Goal: Information Seeking & Learning: Learn about a topic

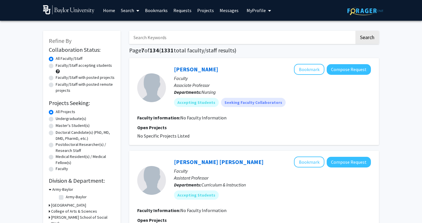
scroll to position [712, 0]
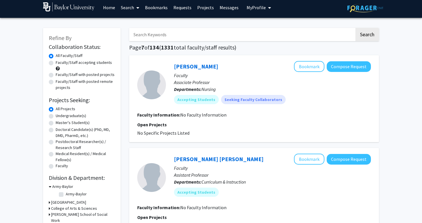
scroll to position [0, 0]
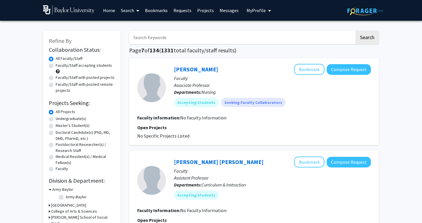
click at [131, 11] on link "Search" at bounding box center [130, 10] width 24 height 20
click at [134, 26] on span "Faculty/Staff" at bounding box center [139, 26] width 42 height 11
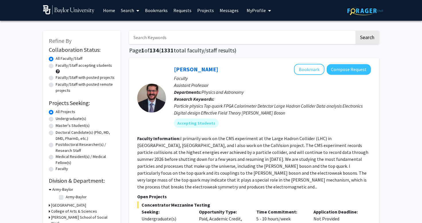
click at [222, 66] on div "[PERSON_NAME] Bookmark Compose Request" at bounding box center [272, 69] width 197 height 11
click at [197, 70] on link "[PERSON_NAME]" at bounding box center [196, 69] width 44 height 7
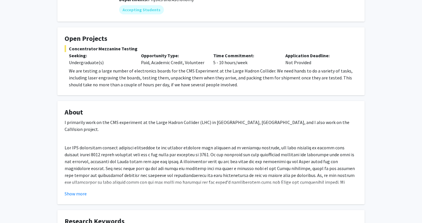
scroll to position [78, 0]
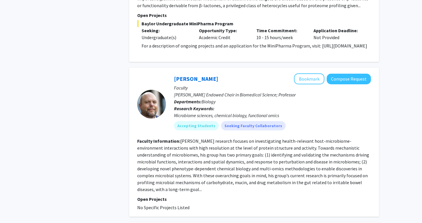
scroll to position [822, 0]
click at [187, 73] on div "[PERSON_NAME] Bookmark Compose Request" at bounding box center [272, 78] width 197 height 11
click at [187, 75] on link "[PERSON_NAME]" at bounding box center [196, 78] width 44 height 7
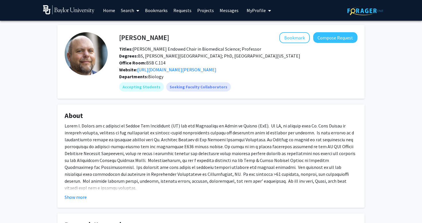
click at [80, 192] on fg-read-more "The [PERSON_NAME] group investigates host-microbiome-environment interactions w…" at bounding box center [211, 161] width 293 height 78
click at [80, 195] on button "Show more" at bounding box center [76, 196] width 22 height 7
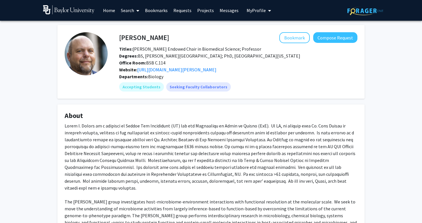
click at [186, 66] on div "Website: [URL][DOMAIN_NAME][PERSON_NAME]" at bounding box center [238, 69] width 247 height 7
click at [184, 69] on link "[URL][DOMAIN_NAME][PERSON_NAME]" at bounding box center [176, 70] width 79 height 6
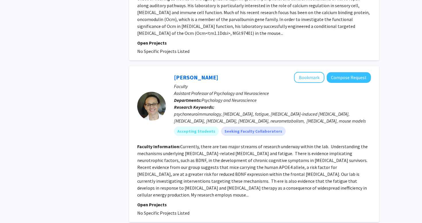
scroll to position [1583, 0]
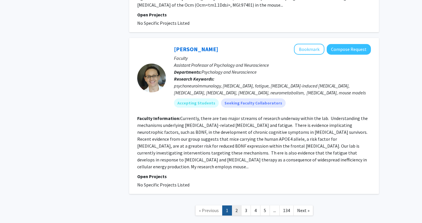
click at [238, 205] on link "2" at bounding box center [237, 210] width 10 height 10
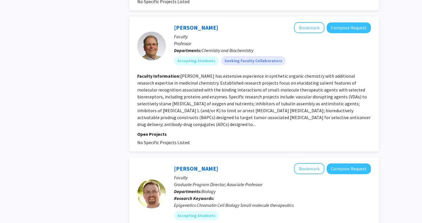
scroll to position [425, 0]
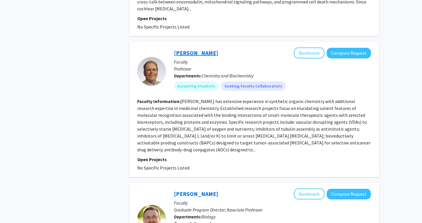
click at [187, 49] on link "[PERSON_NAME]" at bounding box center [196, 52] width 44 height 7
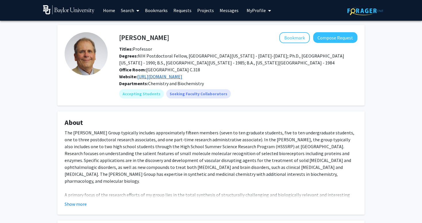
click at [175, 76] on link "[URL][DOMAIN_NAME]" at bounding box center [159, 77] width 45 height 6
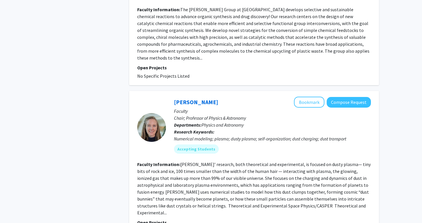
scroll to position [1329, 0]
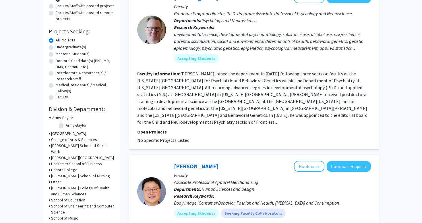
scroll to position [66, 0]
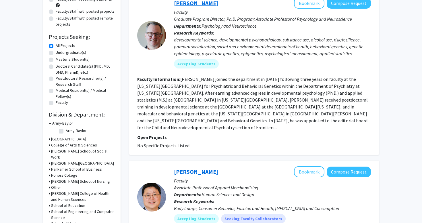
click at [186, 4] on link "[PERSON_NAME]" at bounding box center [196, 2] width 44 height 7
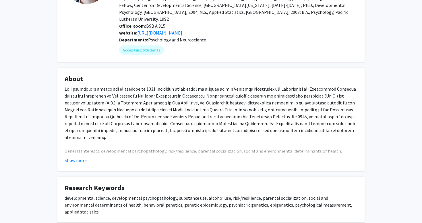
scroll to position [72, 0]
click at [73, 156] on button "Show more" at bounding box center [76, 159] width 22 height 7
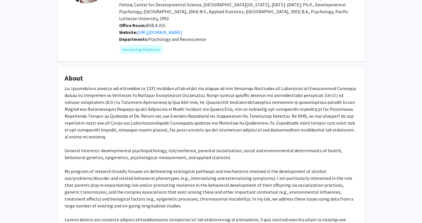
scroll to position [0, 0]
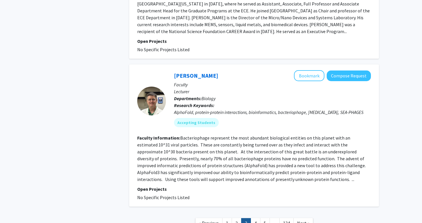
scroll to position [1439, 0]
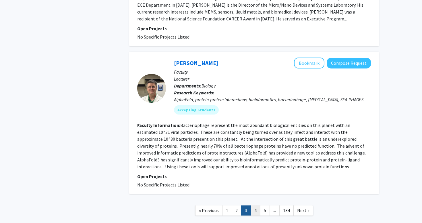
click at [251, 205] on link "4" at bounding box center [256, 210] width 10 height 10
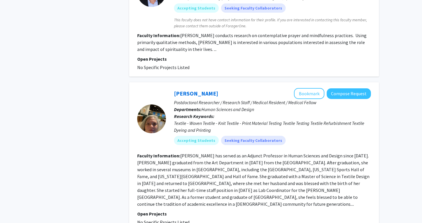
scroll to position [875, 0]
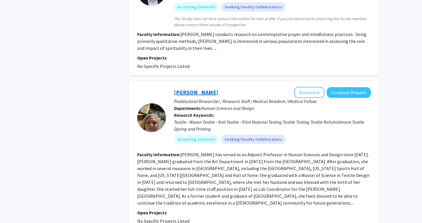
click at [195, 89] on link "[PERSON_NAME]" at bounding box center [196, 92] width 44 height 7
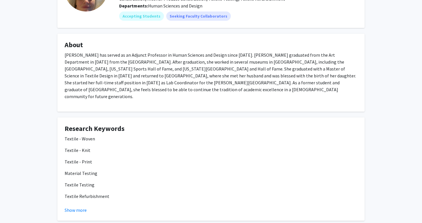
scroll to position [139, 0]
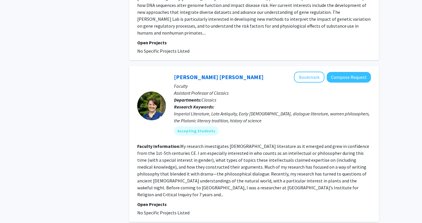
scroll to position [1378, 0]
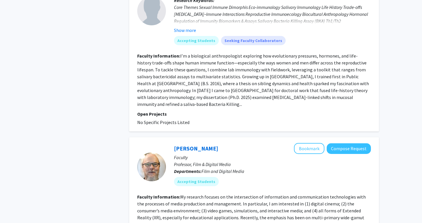
scroll to position [1248, 0]
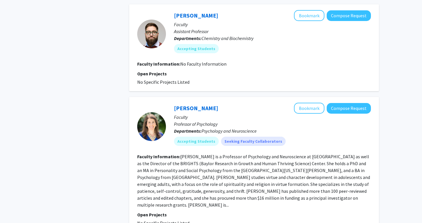
scroll to position [625, 0]
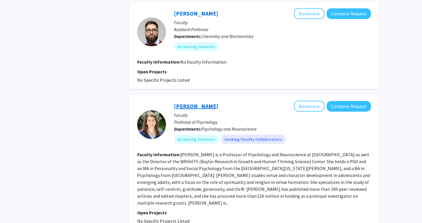
click at [201, 107] on link "[PERSON_NAME]" at bounding box center [196, 105] width 44 height 7
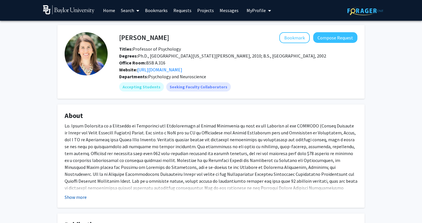
click at [79, 196] on button "Show more" at bounding box center [76, 196] width 22 height 7
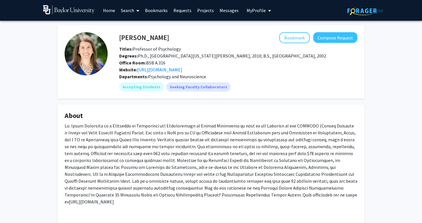
click at [176, 66] on div "Website: [URL][DOMAIN_NAME]" at bounding box center [238, 69] width 247 height 7
click at [170, 70] on link "[URL][DOMAIN_NAME]" at bounding box center [159, 70] width 45 height 6
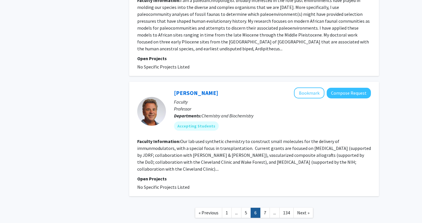
scroll to position [920, 0]
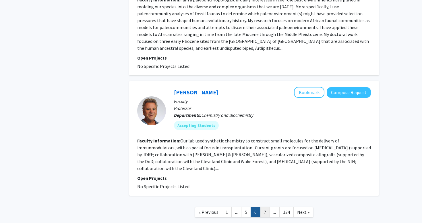
click at [263, 207] on link "7" at bounding box center [265, 212] width 10 height 10
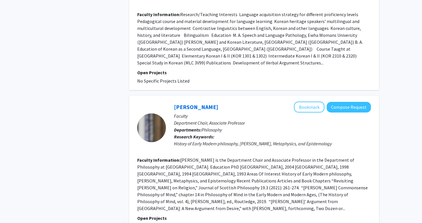
scroll to position [1147, 0]
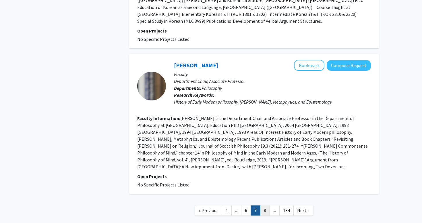
click at [267, 205] on link "8" at bounding box center [265, 210] width 10 height 10
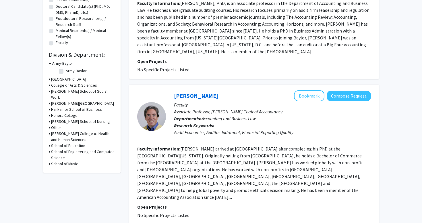
scroll to position [133, 0]
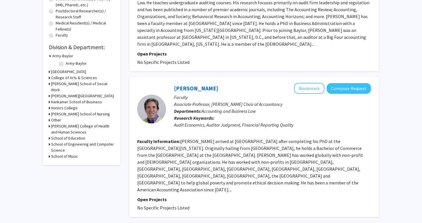
click at [74, 76] on h3 "College of Arts & Sciences" at bounding box center [74, 78] width 46 height 6
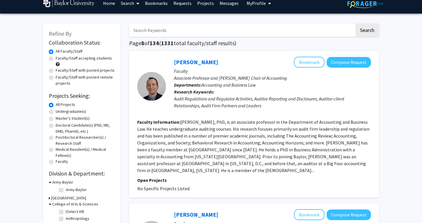
scroll to position [0, 0]
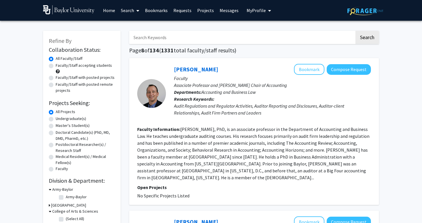
click at [188, 8] on link "Requests" at bounding box center [183, 10] width 24 height 20
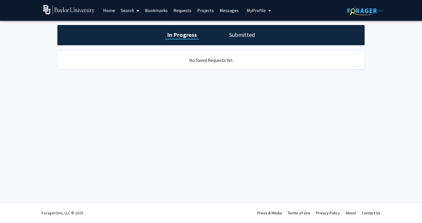
click at [202, 11] on link "Projects" at bounding box center [206, 10] width 22 height 20
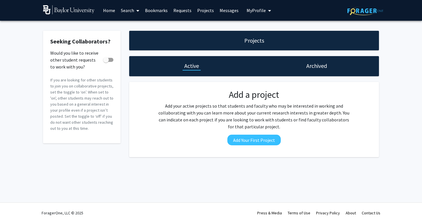
click at [254, 9] on span "My Profile" at bounding box center [256, 10] width 19 height 6
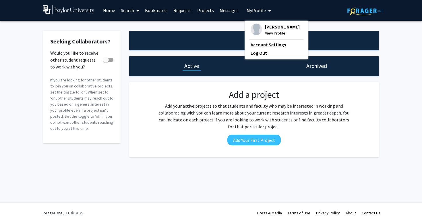
click at [266, 45] on link "Account Settings" at bounding box center [277, 44] width 52 height 7
